Goal: Task Accomplishment & Management: Complete application form

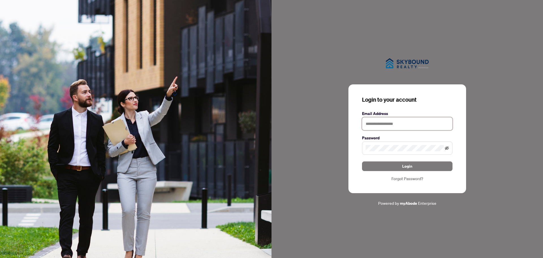
type input "**********"
click at [447, 148] on icon "eye-invisible" at bounding box center [447, 147] width 4 height 3
click at [447, 148] on icon "eye" at bounding box center [447, 148] width 4 height 4
click at [407, 166] on span "Login" at bounding box center [407, 166] width 10 height 9
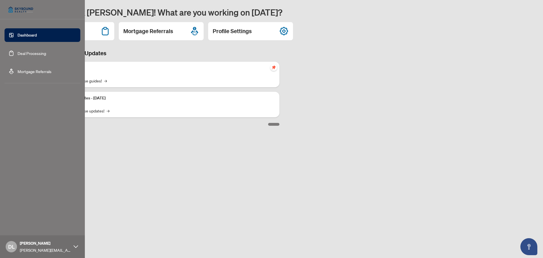
click at [24, 52] on link "Deal Processing" at bounding box center [32, 53] width 29 height 5
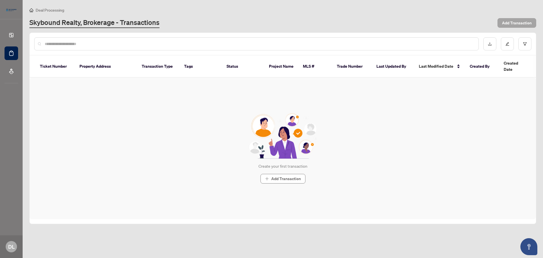
click at [521, 21] on span "Add Transaction" at bounding box center [517, 22] width 30 height 9
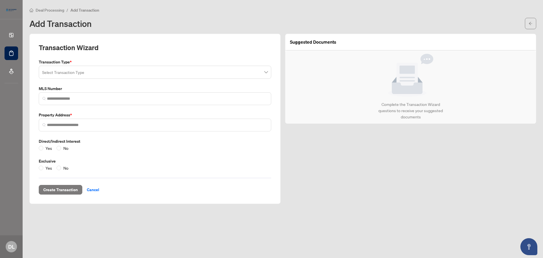
click at [237, 73] on input "search" at bounding box center [152, 73] width 221 height 12
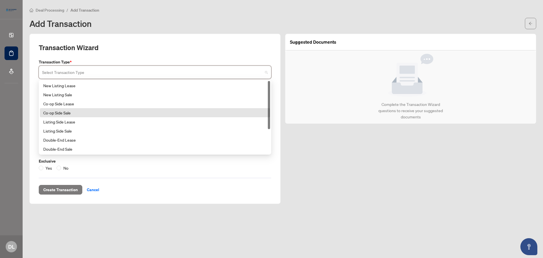
scroll to position [36, 0]
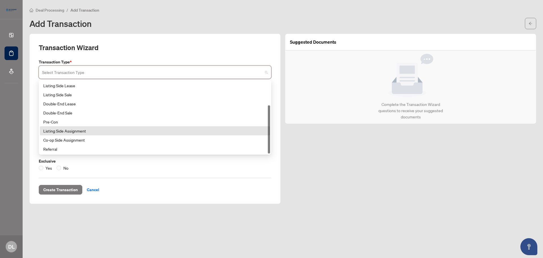
click at [126, 129] on div "Listing Side Assignment" at bounding box center [155, 131] width 224 height 6
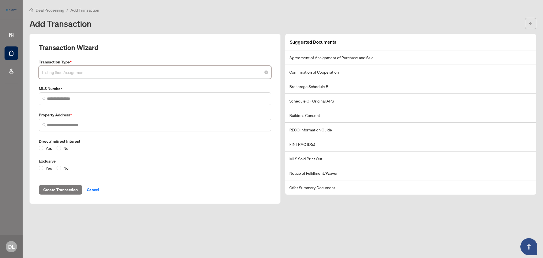
click at [202, 75] on span "Listing Side Assignment" at bounding box center [155, 72] width 226 height 11
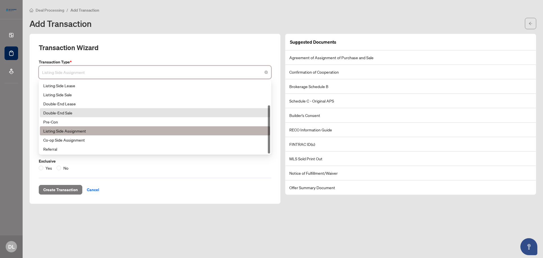
scroll to position [0, 0]
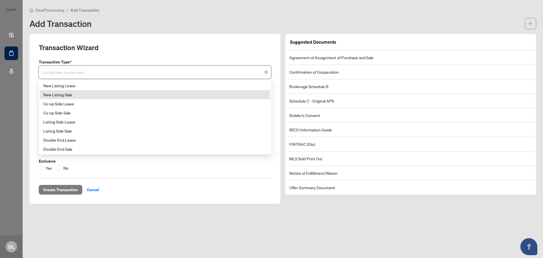
click at [190, 96] on div "New Listing Sale" at bounding box center [155, 94] width 224 height 6
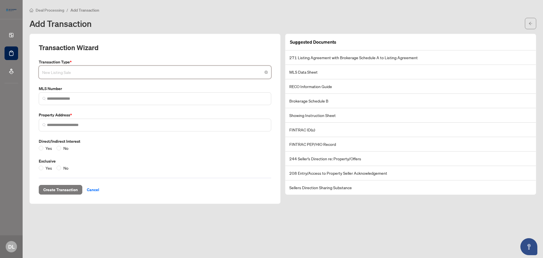
click at [139, 72] on span "New Listing Sale" at bounding box center [155, 72] width 226 height 11
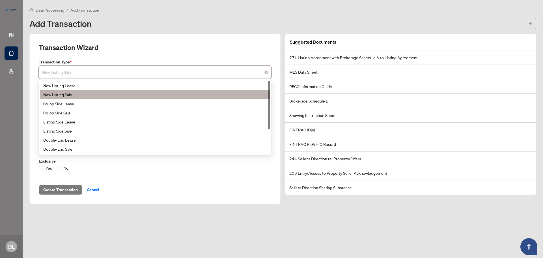
scroll to position [36, 0]
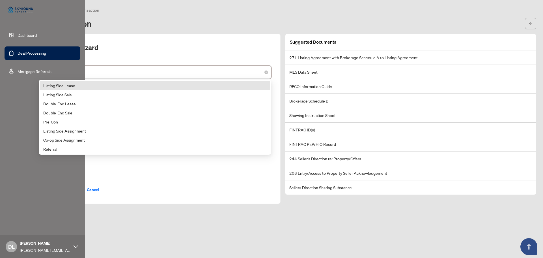
click at [18, 34] on link "Dashboard" at bounding box center [27, 35] width 19 height 5
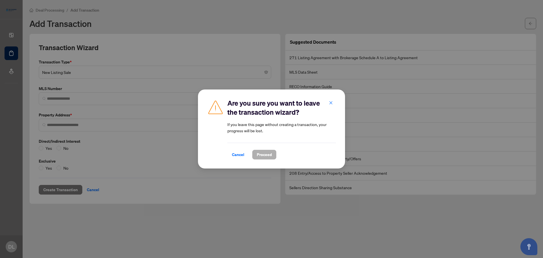
click at [263, 154] on span "Proceed" at bounding box center [264, 154] width 15 height 9
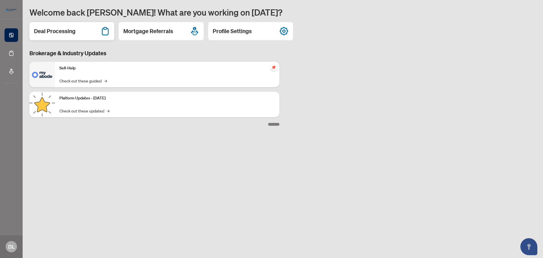
click at [57, 30] on h2 "Deal Processing" at bounding box center [55, 31] width 42 height 8
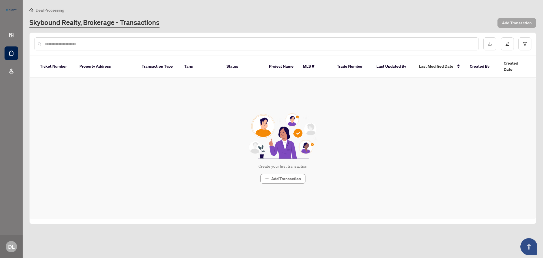
click at [523, 23] on span "Add Transaction" at bounding box center [517, 22] width 30 height 9
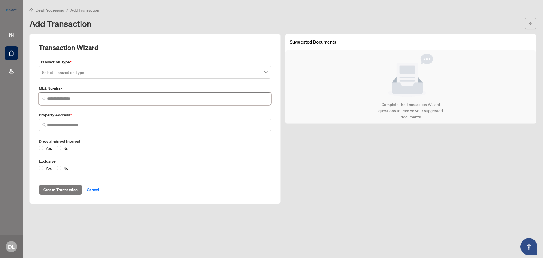
paste input "*********"
type input "*********"
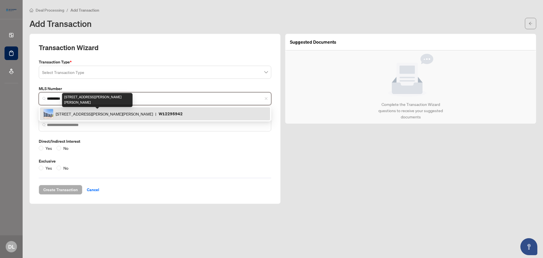
click at [106, 113] on span "[STREET_ADDRESS][PERSON_NAME][PERSON_NAME]" at bounding box center [104, 114] width 97 height 6
type input "**********"
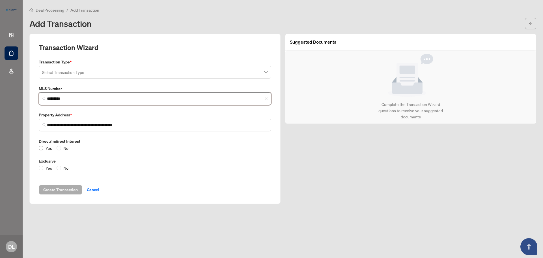
type input "*********"
click at [193, 67] on input "search" at bounding box center [152, 73] width 221 height 12
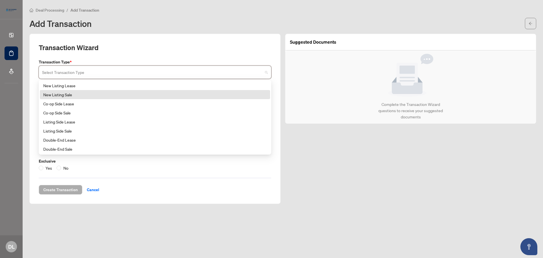
click at [157, 94] on div "New Listing Sale" at bounding box center [155, 94] width 224 height 6
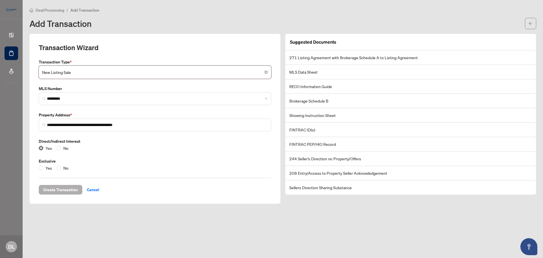
click at [58, 188] on span "Create Transaction" at bounding box center [60, 189] width 35 height 9
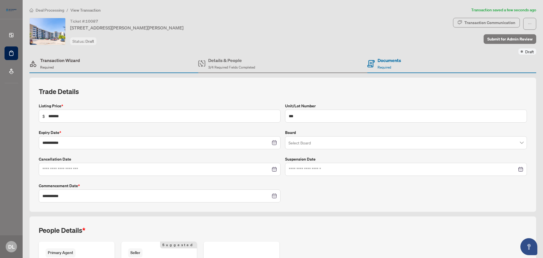
click at [65, 61] on h4 "Transaction Wizard" at bounding box center [60, 60] width 40 height 7
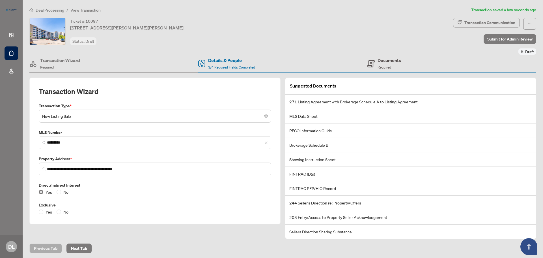
click at [385, 64] on div "Documents Required" at bounding box center [389, 63] width 23 height 13
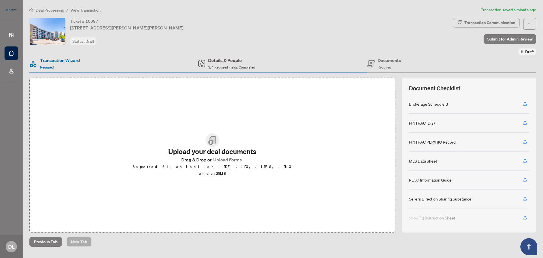
click at [224, 64] on div "Details & People 3/4 Required Fields Completed" at bounding box center [231, 63] width 47 height 13
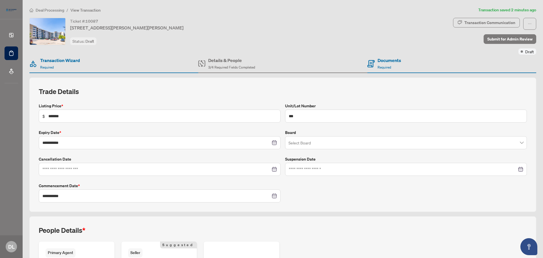
click at [288, 45] on div "Ticket #: 10087 [STREET_ADDRESS][PERSON_NAME][PERSON_NAME] Status: Draft" at bounding box center [240, 36] width 424 height 37
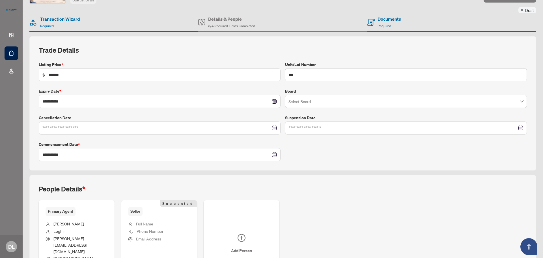
scroll to position [84, 0]
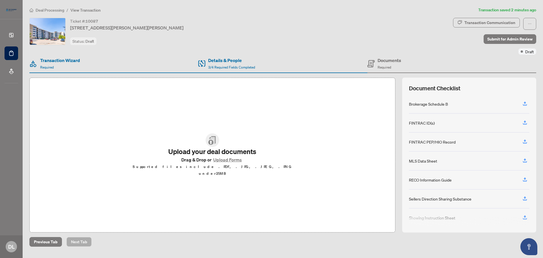
click at [471, 52] on div "Transaction Communication Submit for Admin Review Draft" at bounding box center [494, 36] width 83 height 37
click at [250, 25] on div "Ticket #: 10087 [STREET_ADDRESS][PERSON_NAME][PERSON_NAME] Status: Draft" at bounding box center [240, 31] width 422 height 27
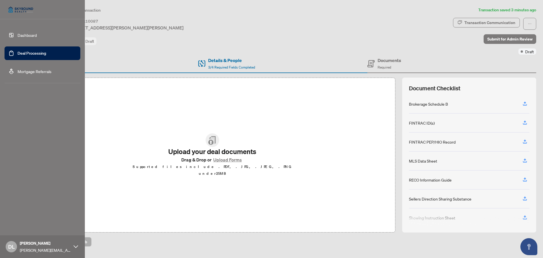
click at [26, 52] on link "Deal Processing" at bounding box center [32, 53] width 29 height 5
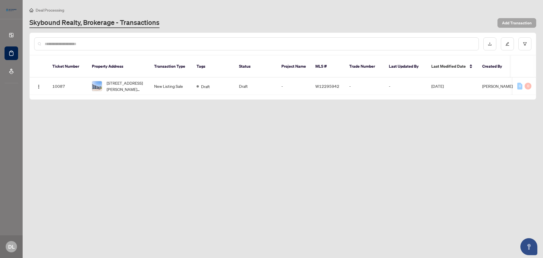
click at [521, 20] on span "Add Transaction" at bounding box center [517, 22] width 30 height 9
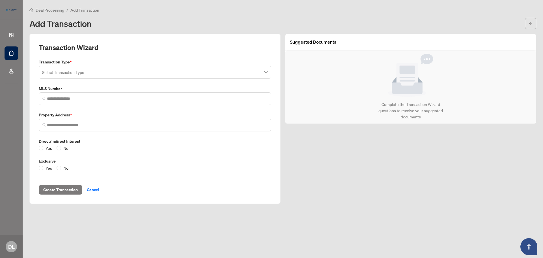
click at [178, 74] on input "search" at bounding box center [152, 73] width 221 height 12
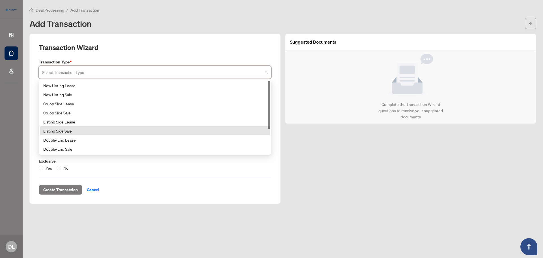
scroll to position [36, 0]
click at [94, 131] on div "Listing Side Assignment" at bounding box center [155, 131] width 224 height 6
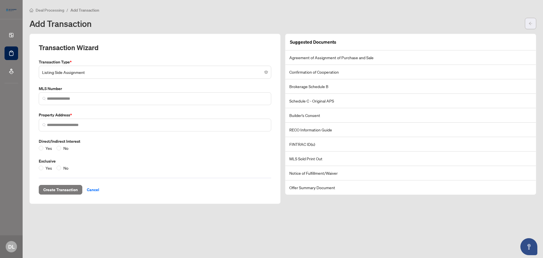
click at [532, 23] on icon "arrow-left" at bounding box center [531, 24] width 4 height 4
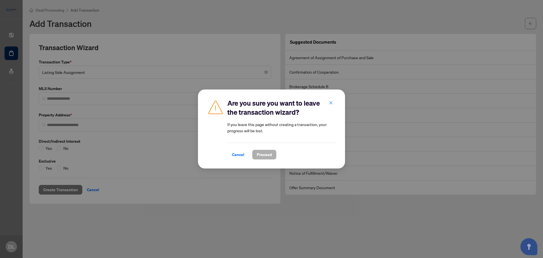
click at [261, 156] on span "Proceed" at bounding box center [264, 154] width 15 height 9
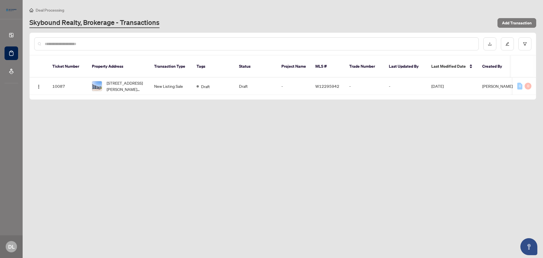
click at [288, 157] on main "Deal Processing Skybound Realty, Brokerage - Transactions Add Transaction Ticke…" at bounding box center [283, 129] width 521 height 258
